Goal: Task Accomplishment & Management: Manage account settings

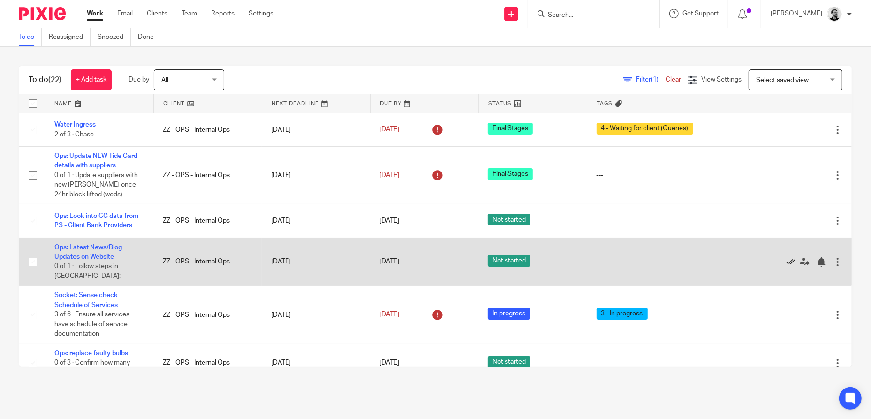
click at [786, 257] on icon at bounding box center [790, 261] width 9 height 9
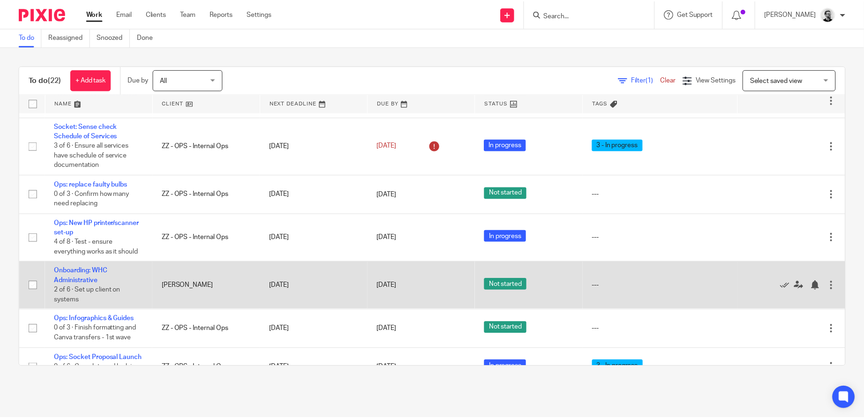
scroll to position [141, 0]
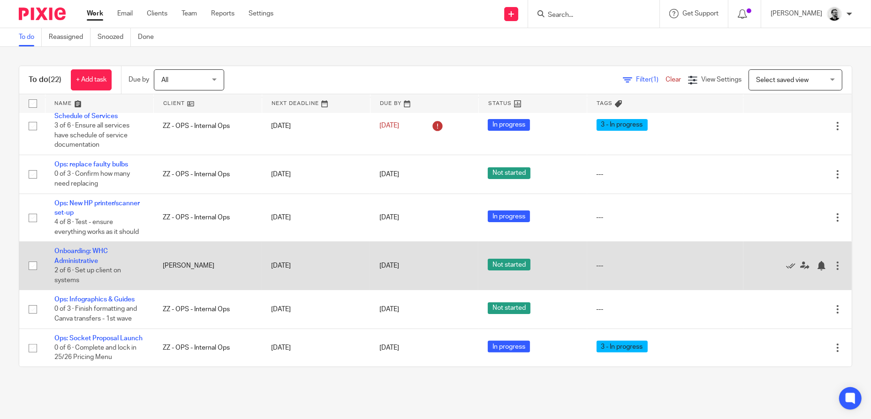
click at [379, 264] on link "[DATE]" at bounding box center [400, 266] width 42 height 10
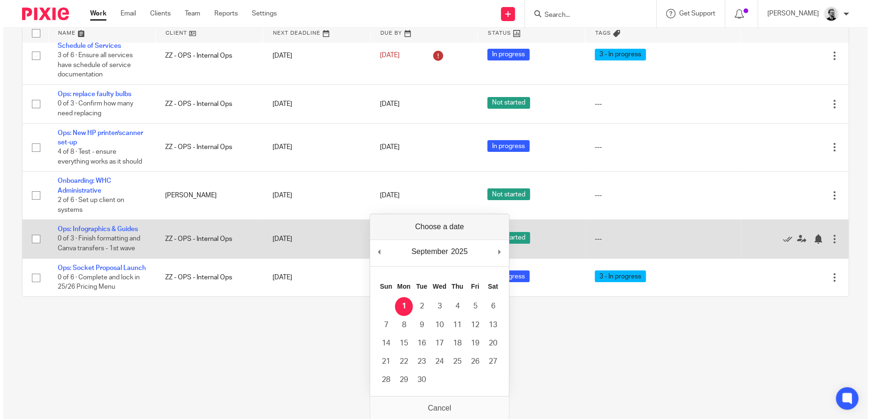
scroll to position [0, 0]
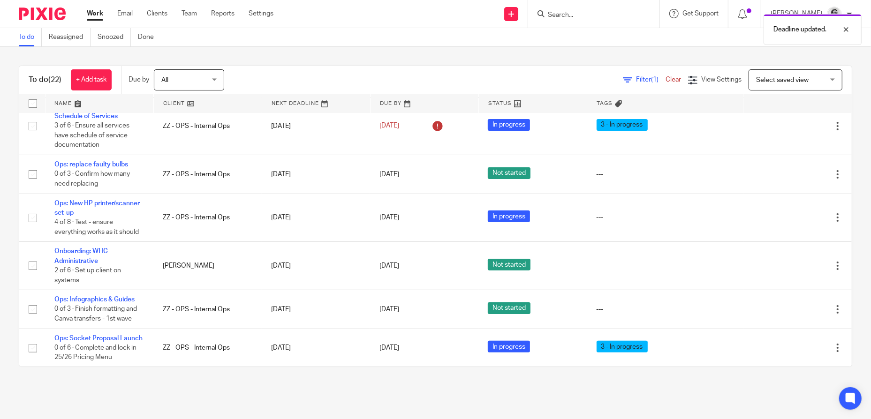
click at [353, 399] on main "To do Reassigned Snoozed Done To do (22) + Add task Due by All All Today Tomorr…" at bounding box center [435, 209] width 871 height 419
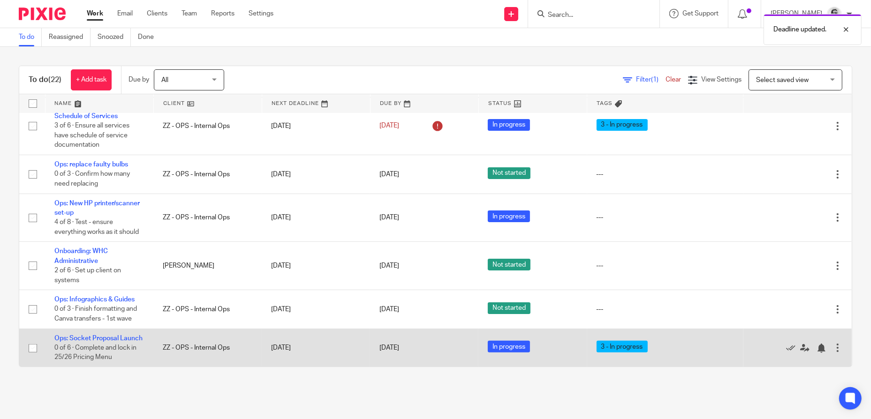
scroll to position [188, 0]
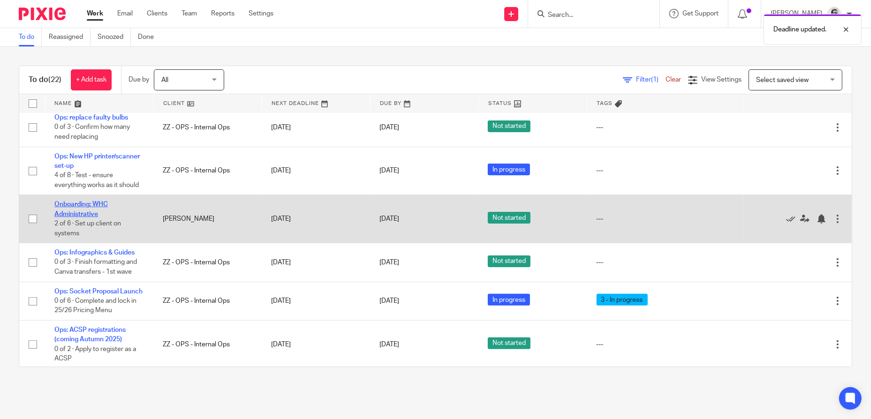
click at [77, 210] on link "Onboarding: WHC Administrative" at bounding box center [80, 209] width 53 height 16
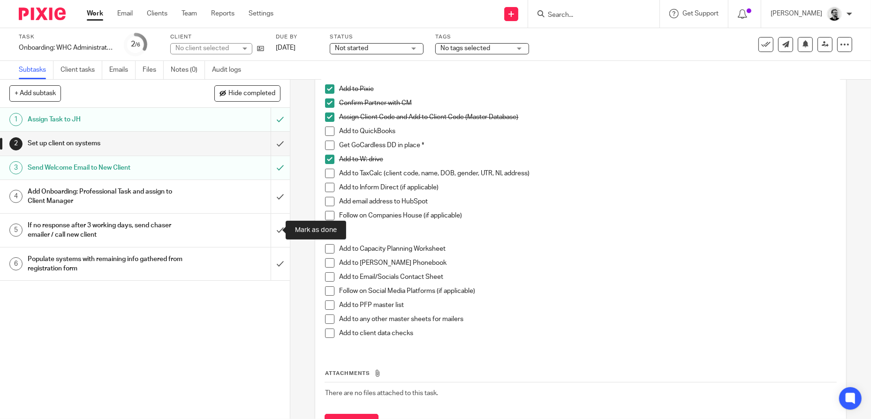
scroll to position [94, 0]
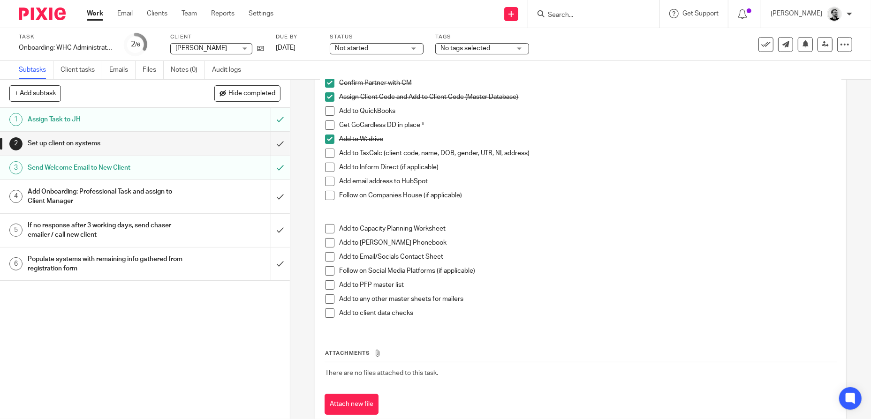
click at [204, 164] on div "Send Welcome Email to New Client" at bounding box center [145, 168] width 234 height 14
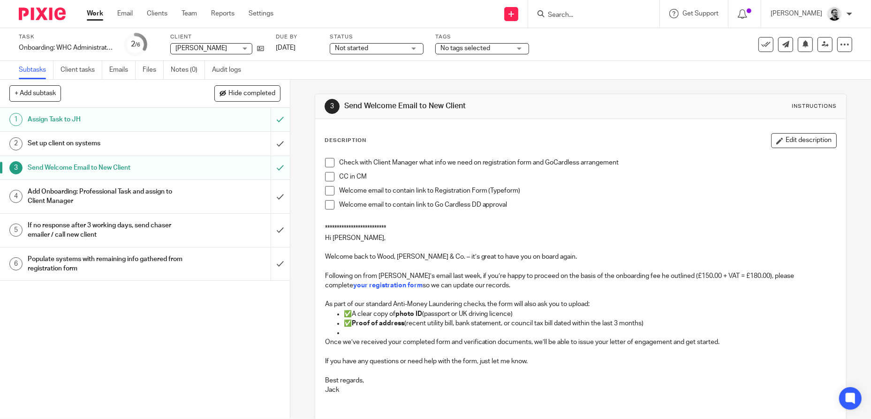
click at [221, 232] on div "If no response after 3 working days, send chaser emailer / call new client" at bounding box center [145, 231] width 234 height 24
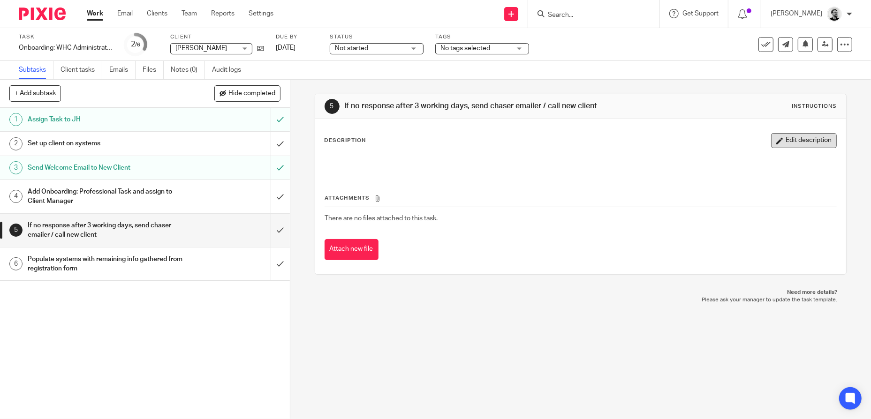
drag, startPoint x: 786, startPoint y: 137, endPoint x: 789, endPoint y: 142, distance: 5.3
click at [786, 137] on div "Description Edit description Attachments There are no files attached to this ta…" at bounding box center [580, 196] width 531 height 155
click at [789, 142] on button "Edit description" at bounding box center [804, 140] width 66 height 15
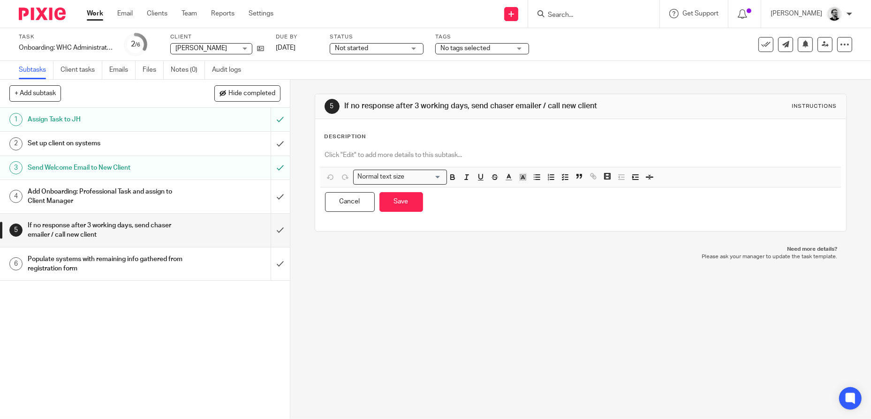
click at [393, 159] on p at bounding box center [581, 155] width 512 height 9
click at [561, 181] on icon "button" at bounding box center [565, 177] width 8 height 8
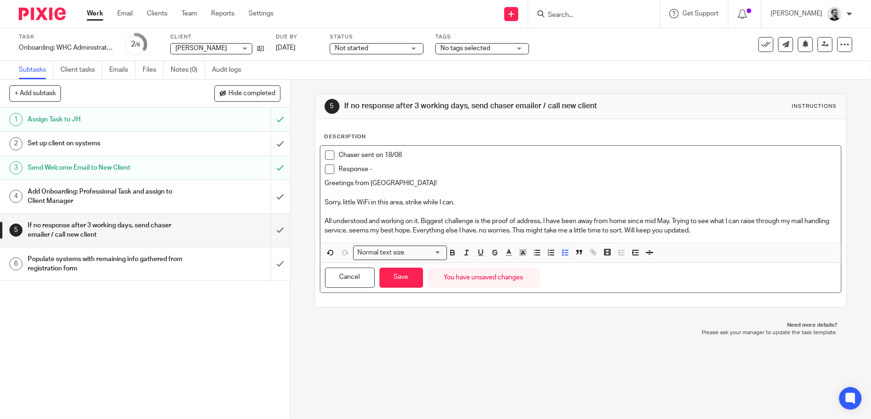
click at [561, 174] on p "Response -" at bounding box center [588, 169] width 498 height 9
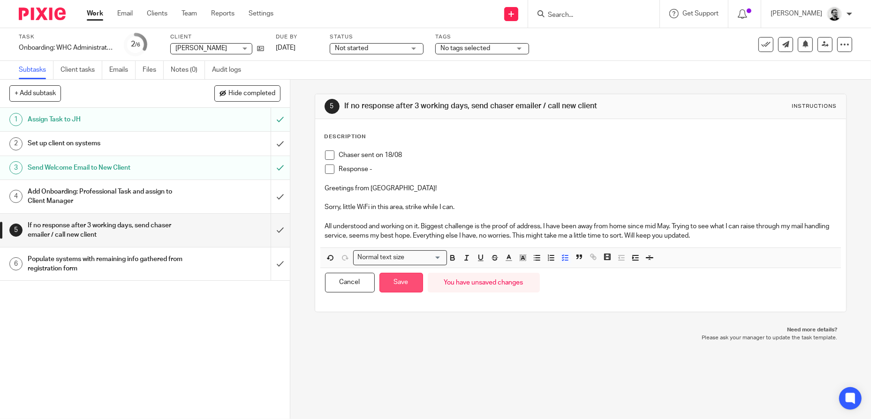
click at [404, 292] on button "Save" at bounding box center [401, 283] width 44 height 20
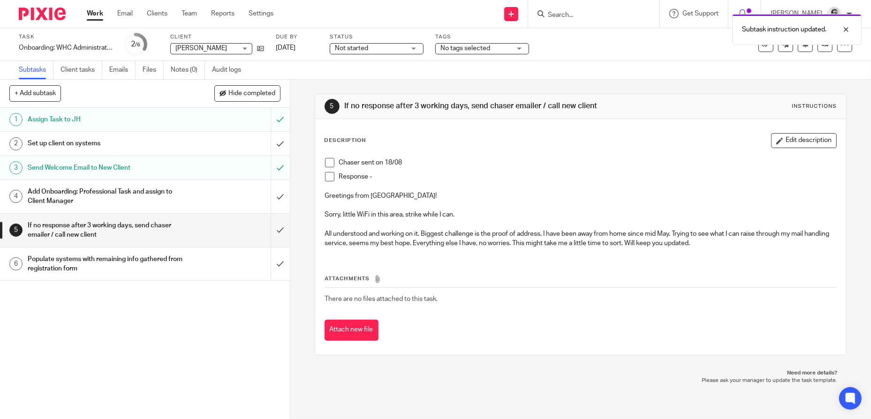
click at [98, 11] on link "Work" at bounding box center [95, 13] width 16 height 9
